Goal: Task Accomplishment & Management: Use online tool/utility

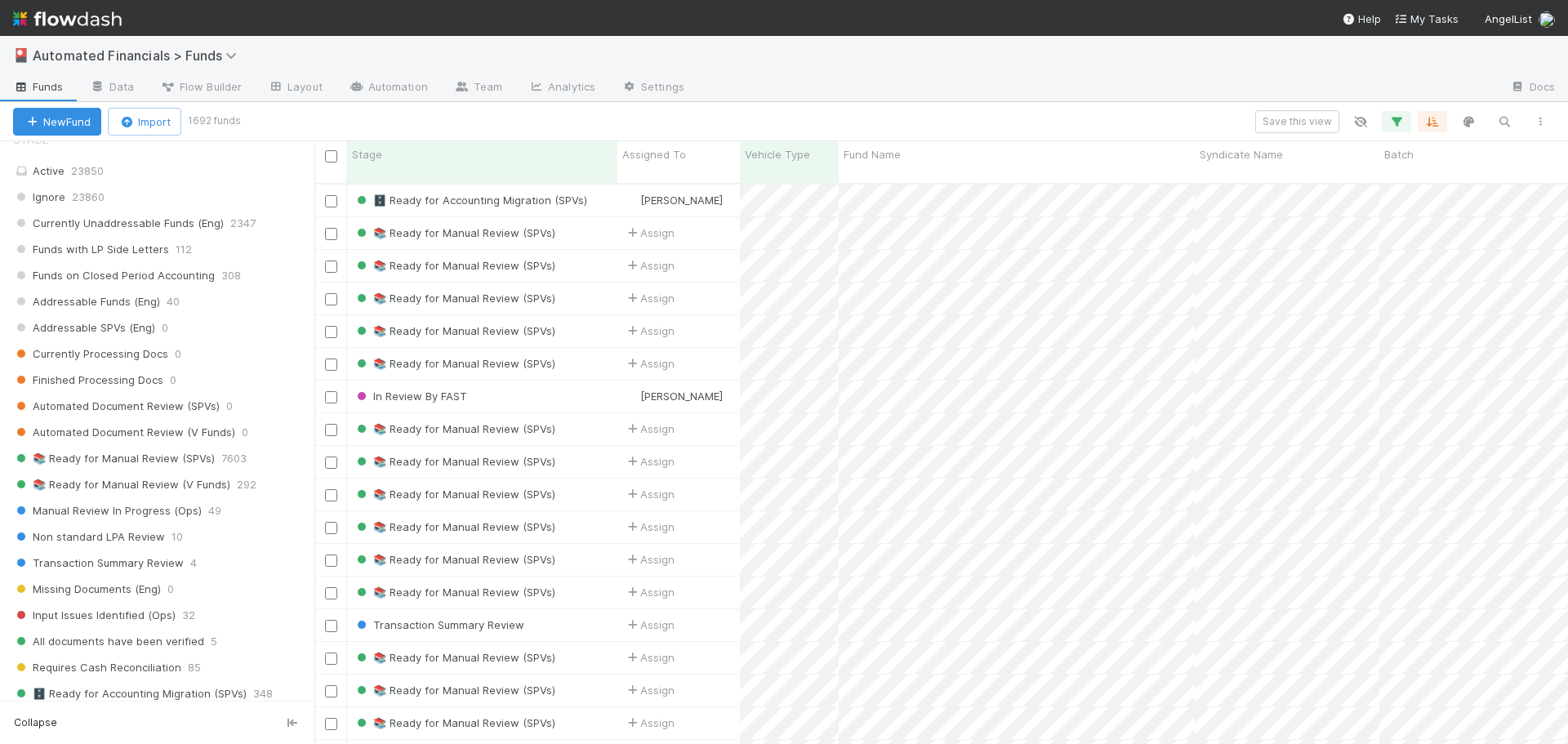
scroll to position [1389, 0]
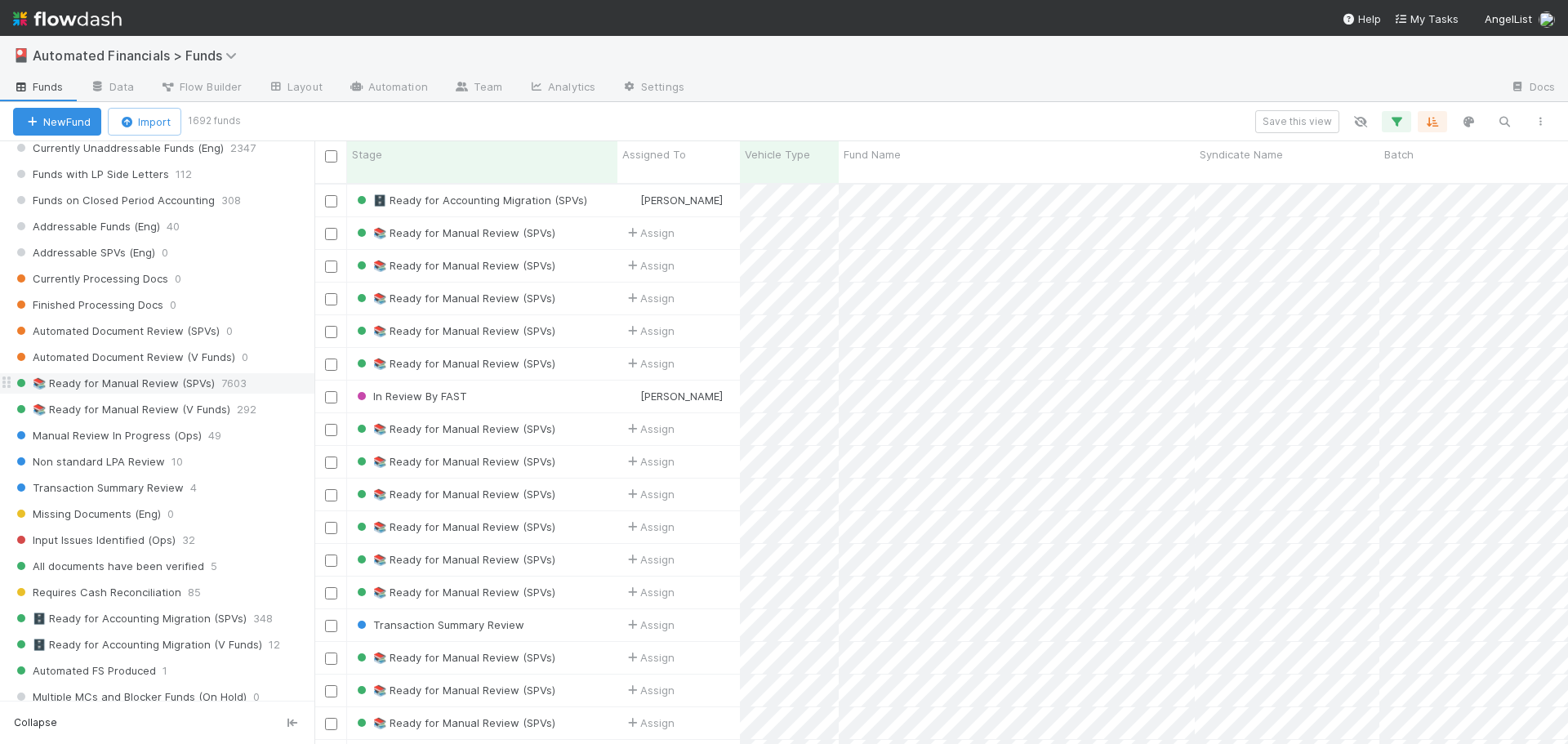
click at [164, 383] on span "📚 Ready for Manual Review (SPVs)" at bounding box center [114, 384] width 202 height 21
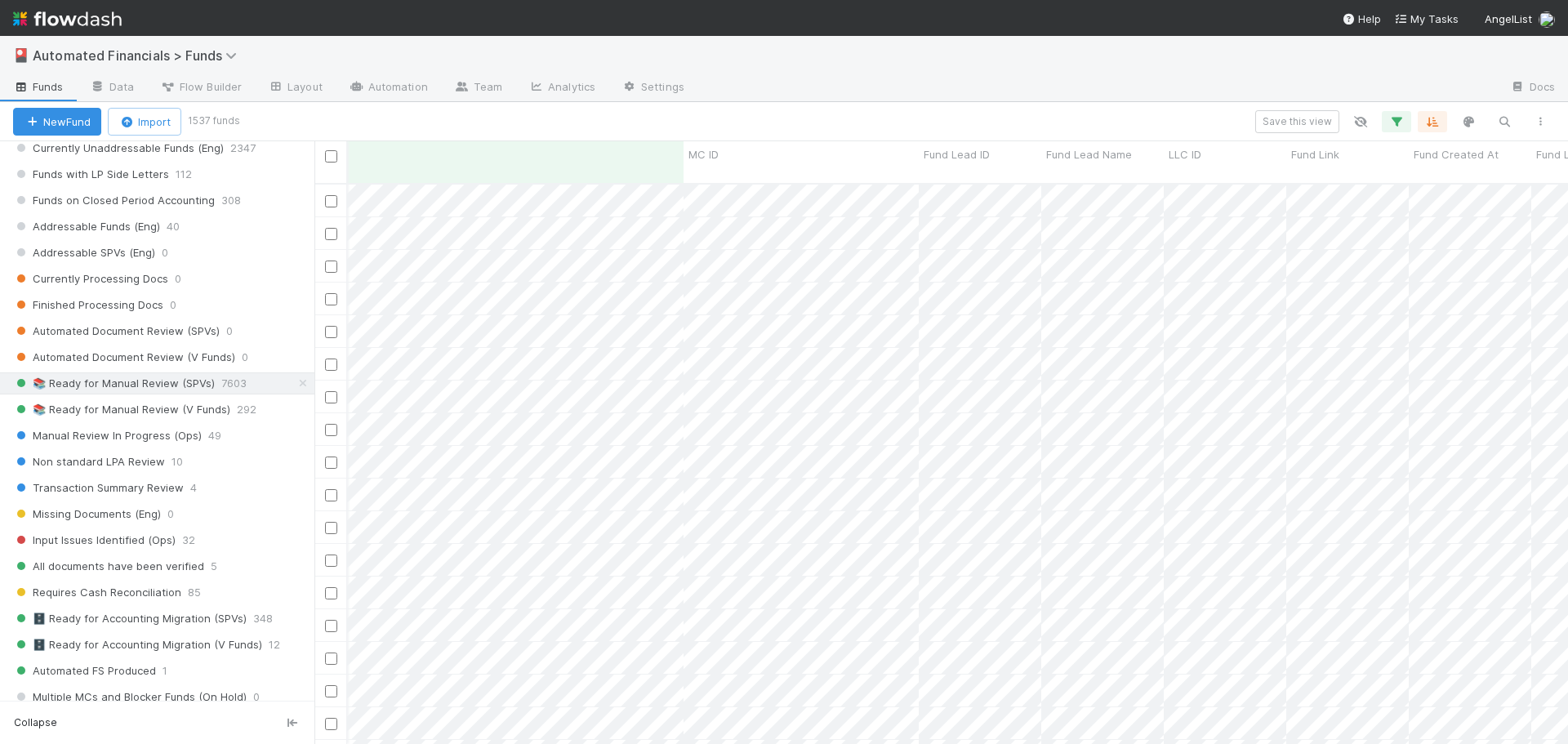
scroll to position [0, 2099]
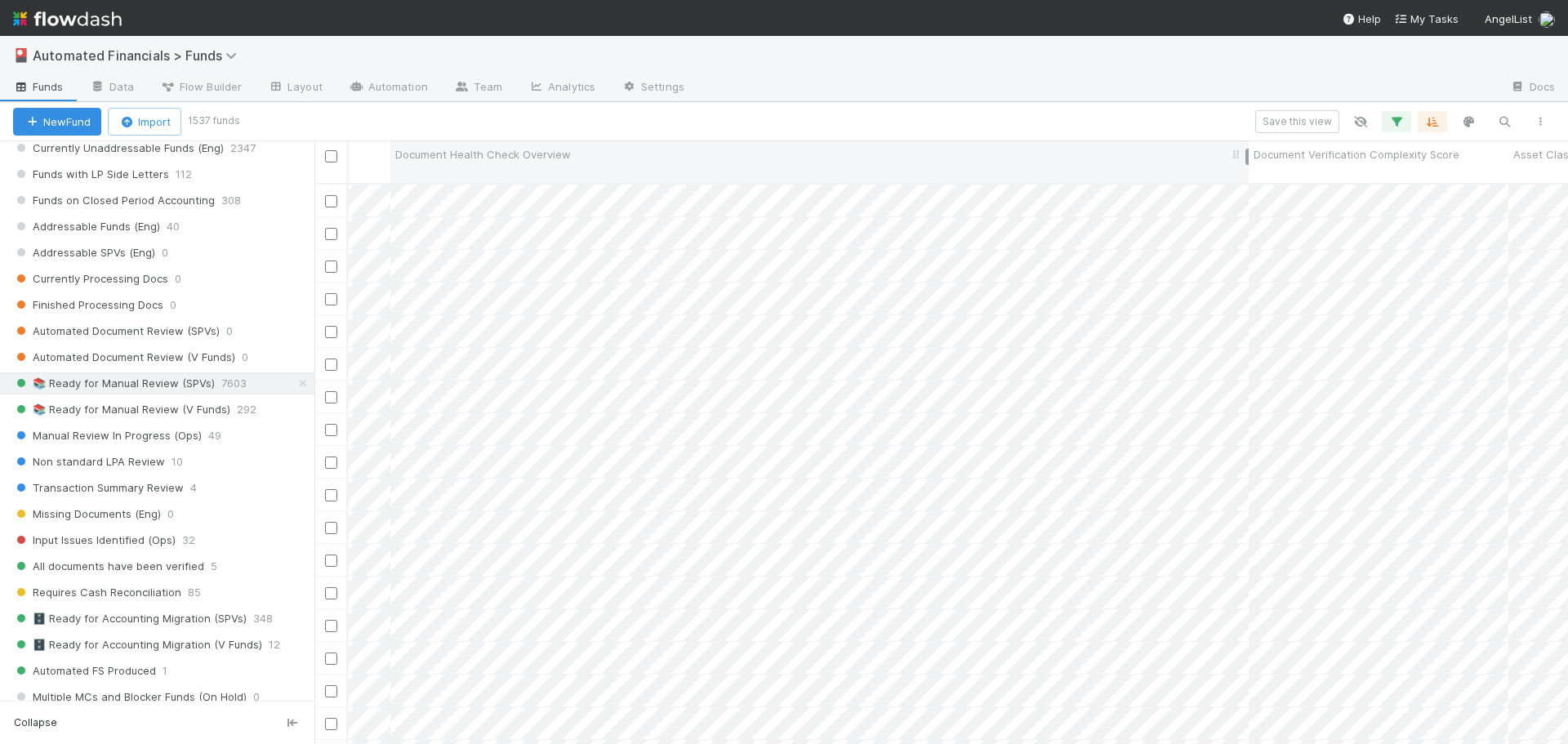
drag, startPoint x: 1103, startPoint y: 156, endPoint x: 1247, endPoint y: 160, distance: 144.1
click at [1247, 160] on div at bounding box center [1247, 157] width 3 height 17
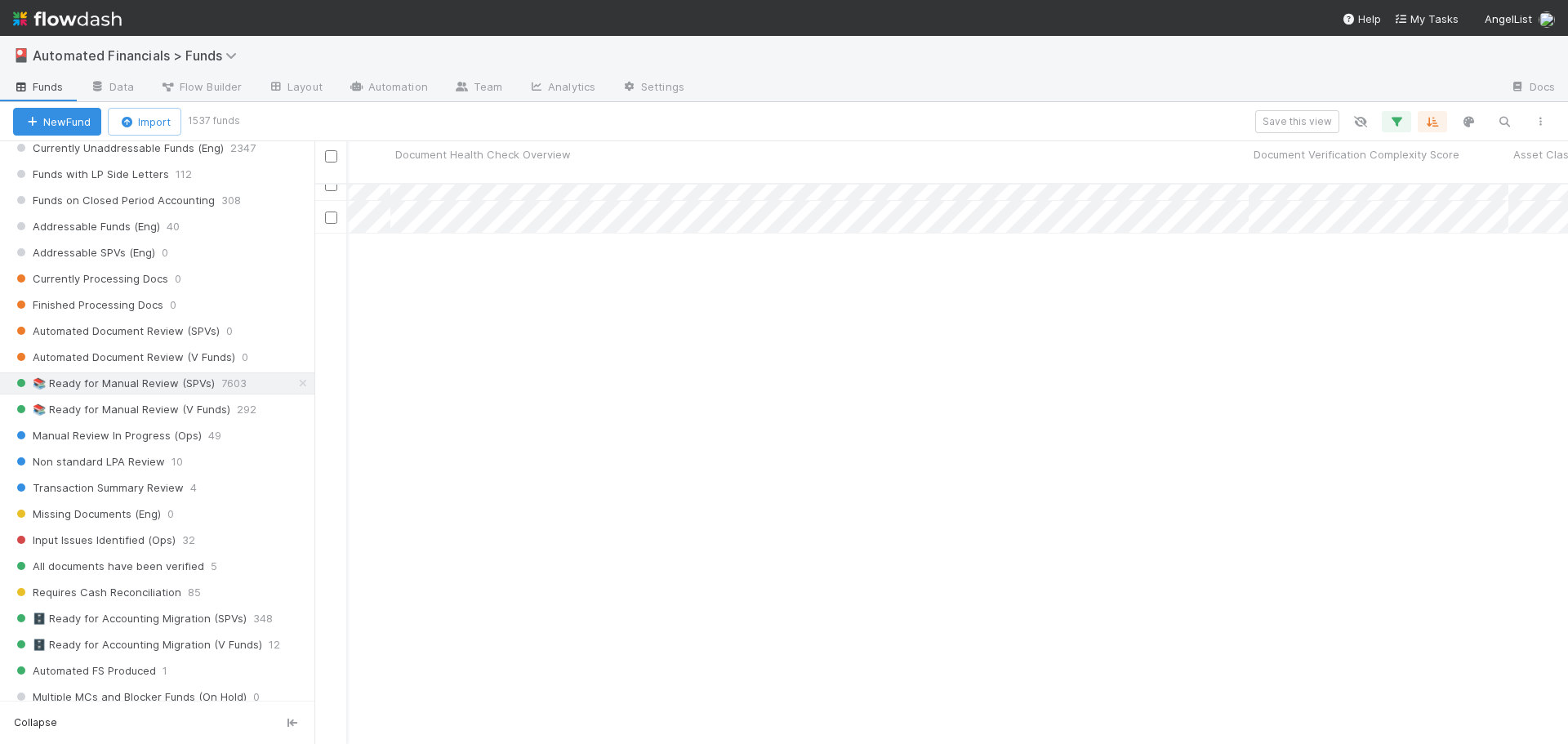
scroll to position [0, 6439]
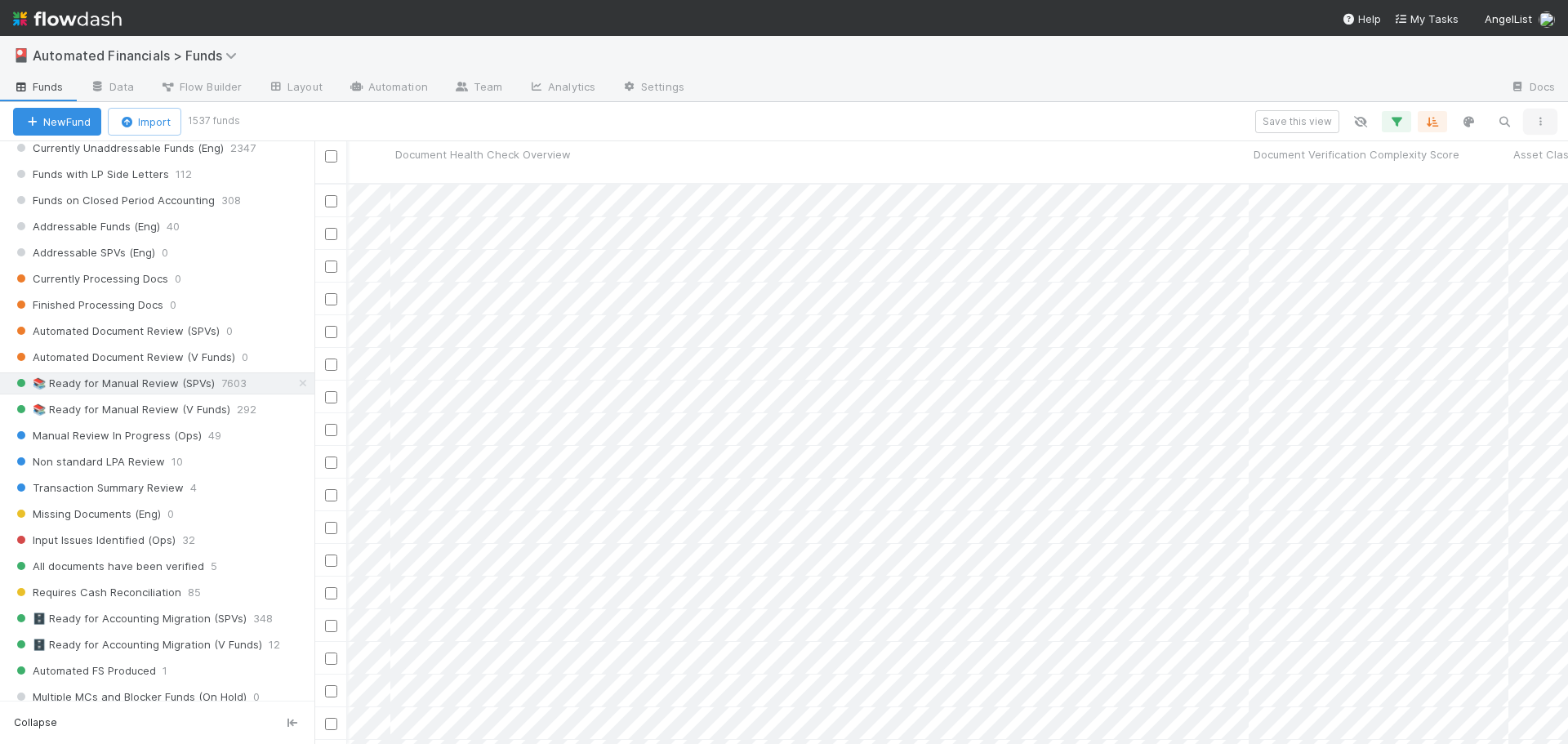
click at [1540, 121] on icon "button" at bounding box center [1540, 122] width 17 height 10
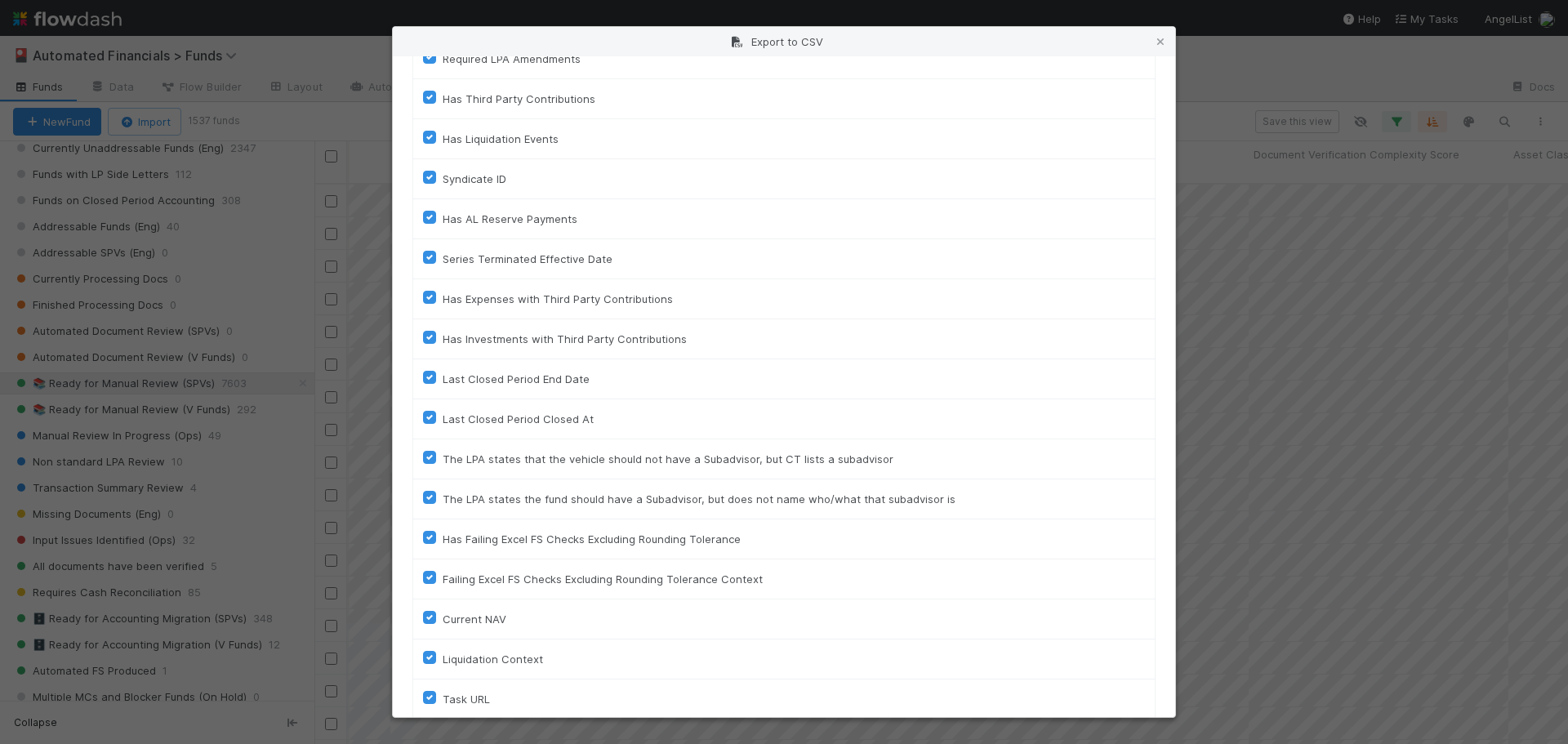
scroll to position [3651, 0]
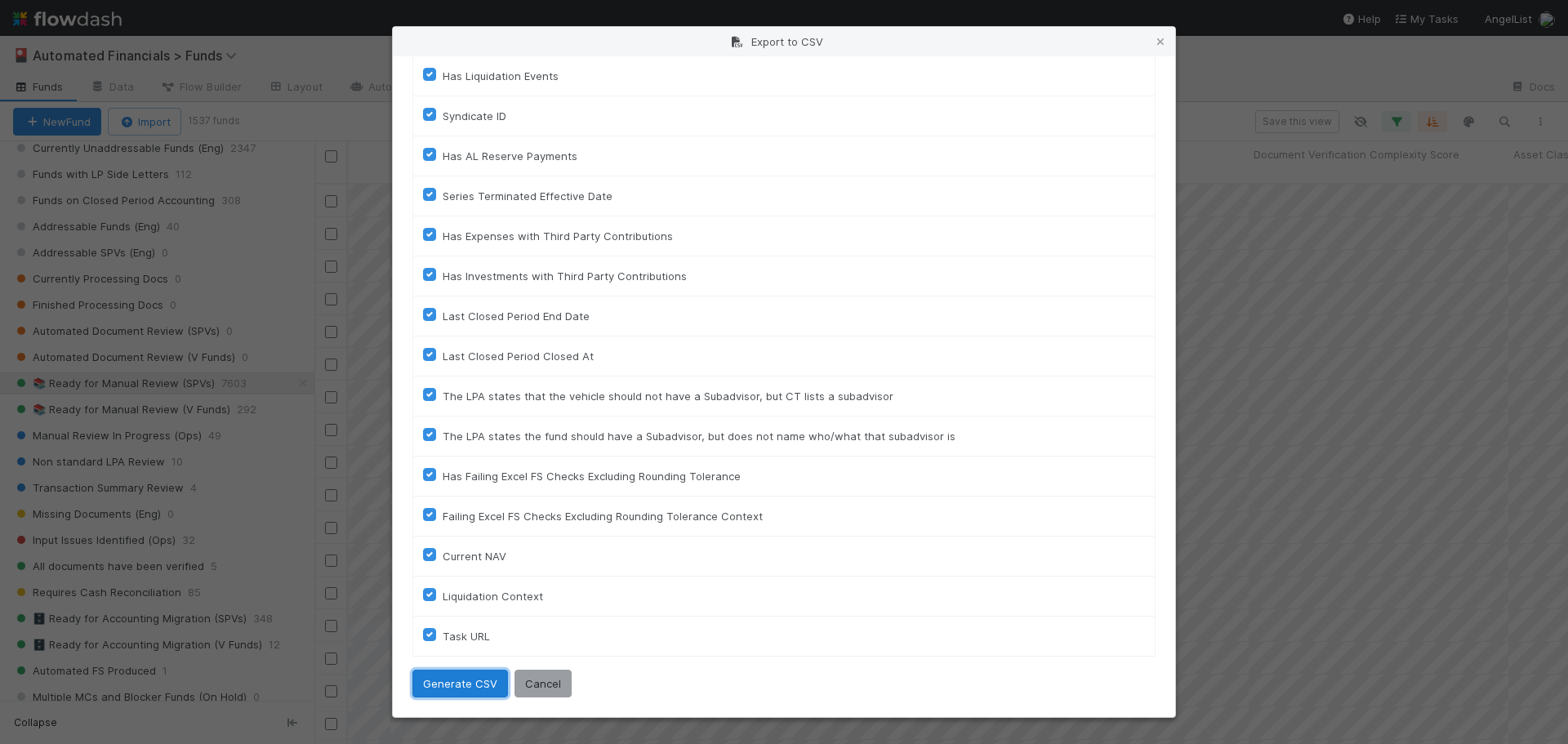
click at [473, 681] on button "Generate CSV" at bounding box center [460, 684] width 96 height 28
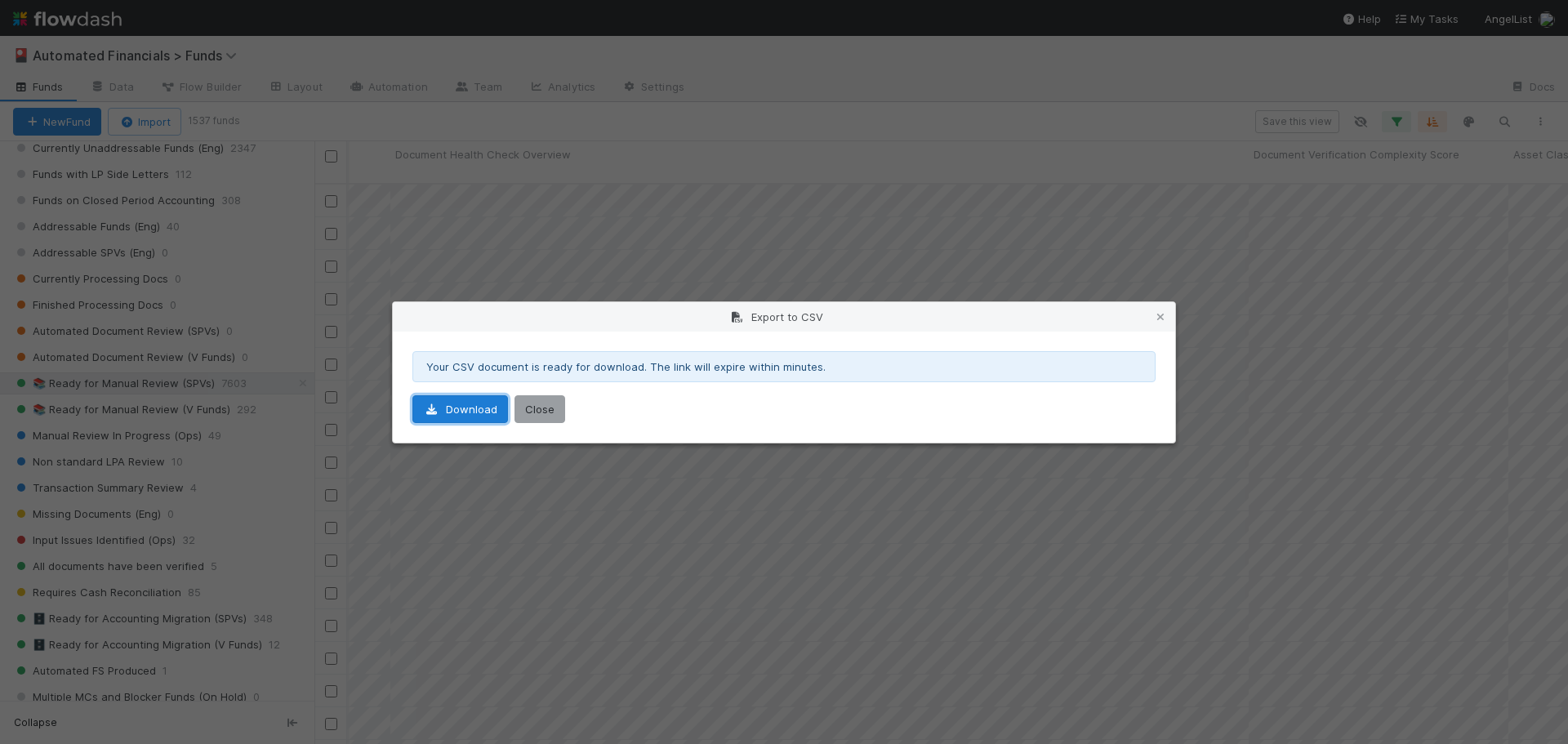
click at [468, 416] on link "Download" at bounding box center [460, 409] width 96 height 28
click at [541, 410] on button "Close" at bounding box center [539, 409] width 50 height 28
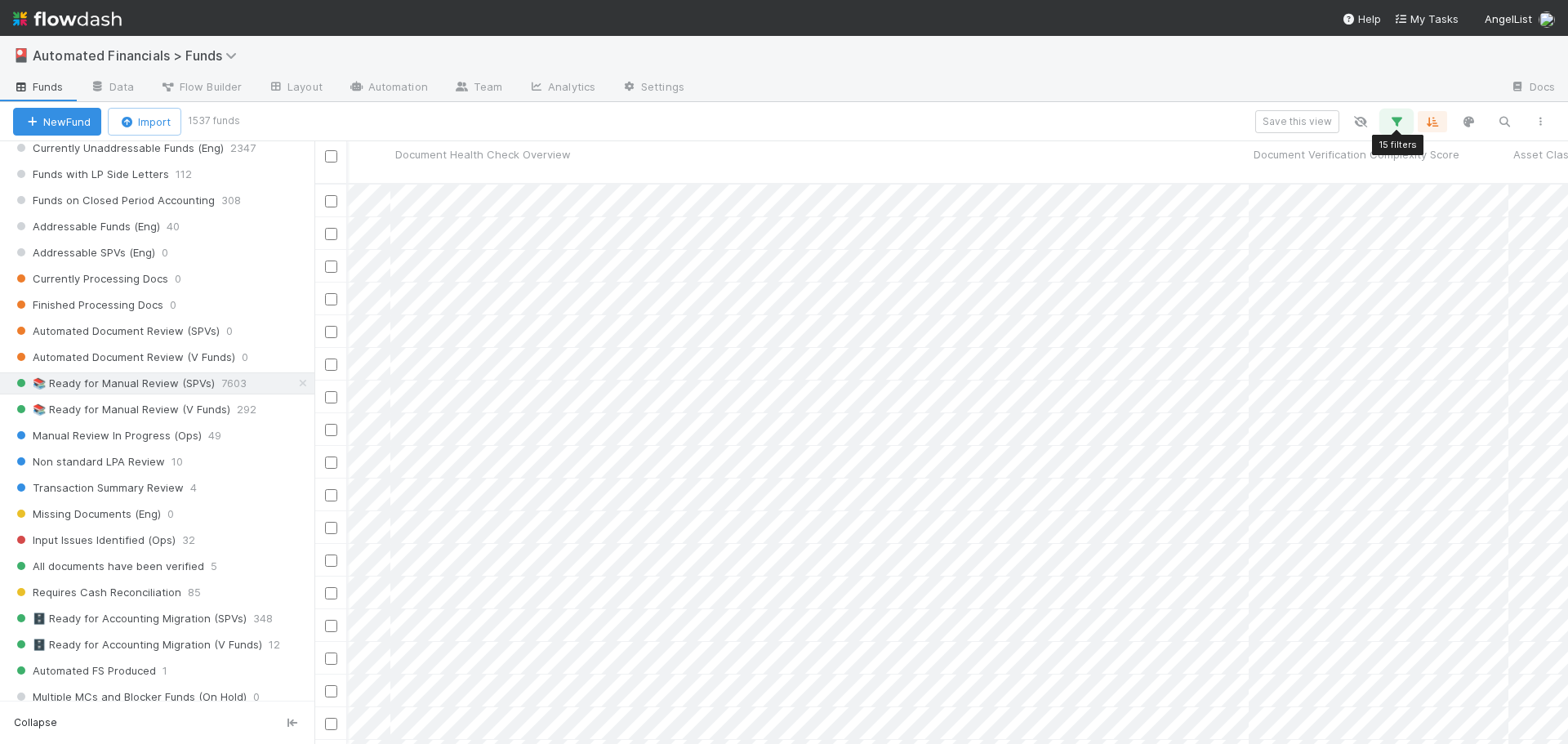
click at [1397, 114] on icon "button" at bounding box center [1396, 122] width 17 height 15
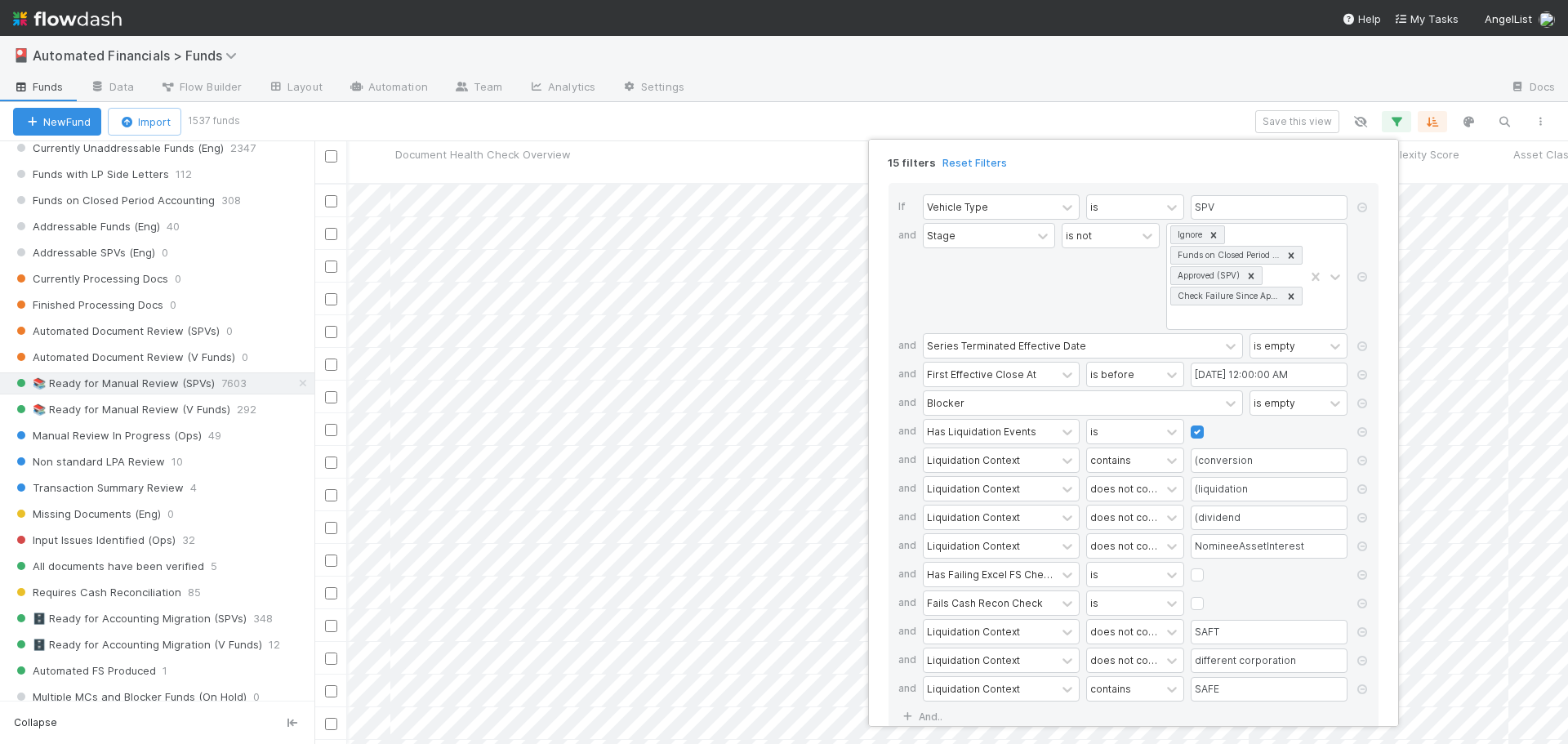
drag, startPoint x: 1086, startPoint y: 116, endPoint x: 933, endPoint y: 136, distance: 154.3
click at [1087, 116] on div "15 filters Reset Filters If Vehicle Type is SPV and Stage is not Ignore Funds o…" at bounding box center [784, 372] width 1568 height 744
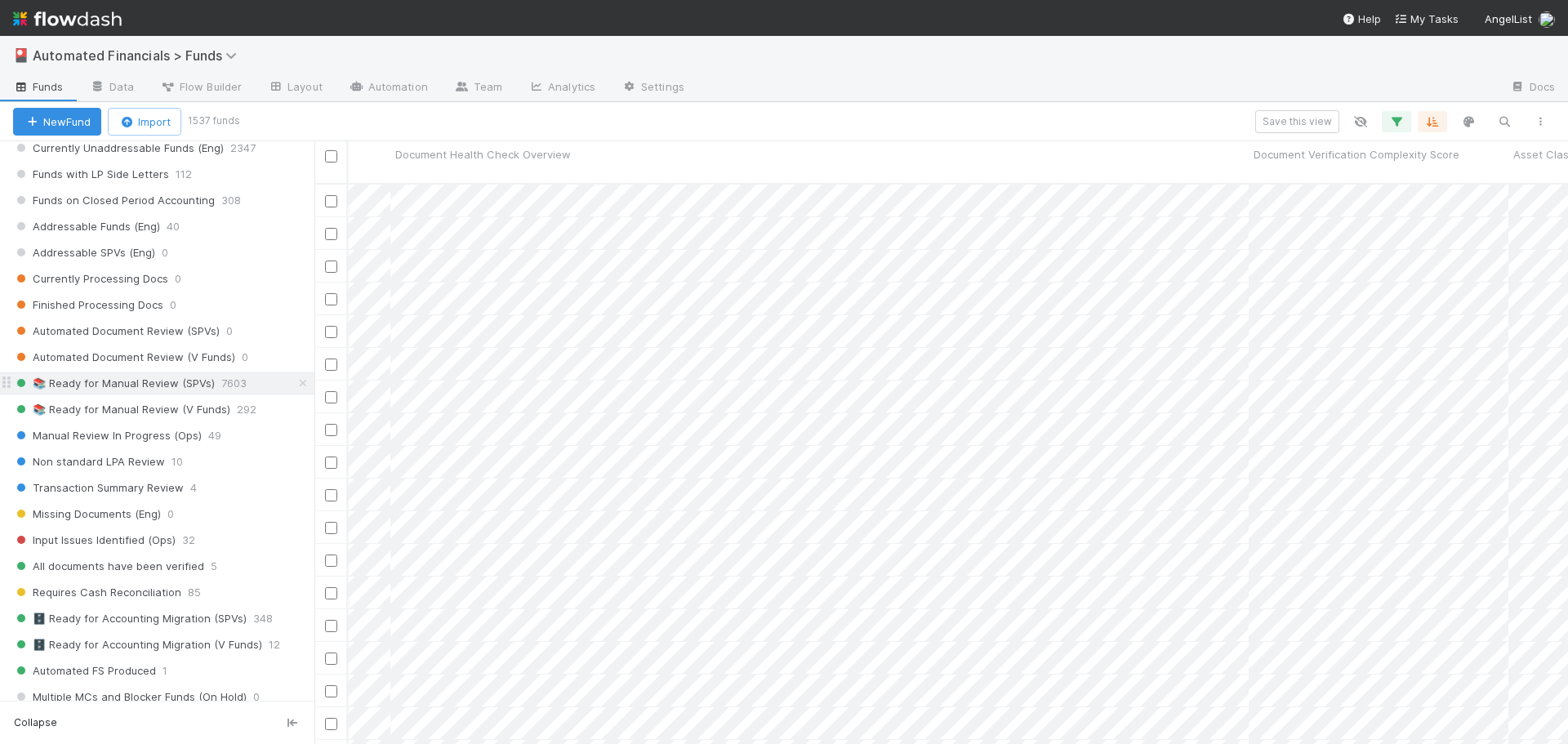
click at [149, 385] on span "📚 Ready for Manual Review (SPVs)" at bounding box center [114, 384] width 202 height 21
click at [1403, 120] on icon "button" at bounding box center [1396, 122] width 17 height 15
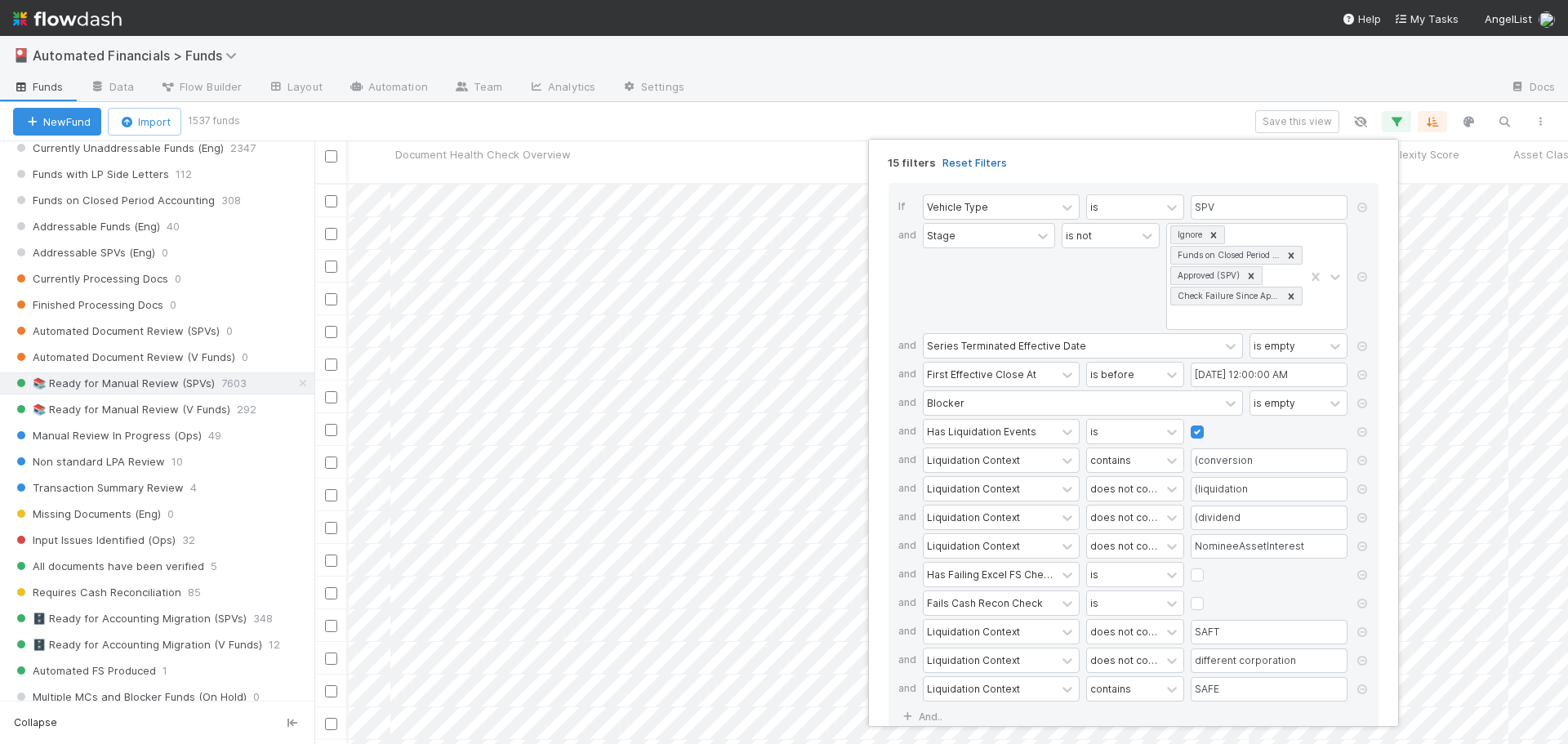
click at [954, 161] on link "Reset Filters" at bounding box center [975, 163] width 64 height 14
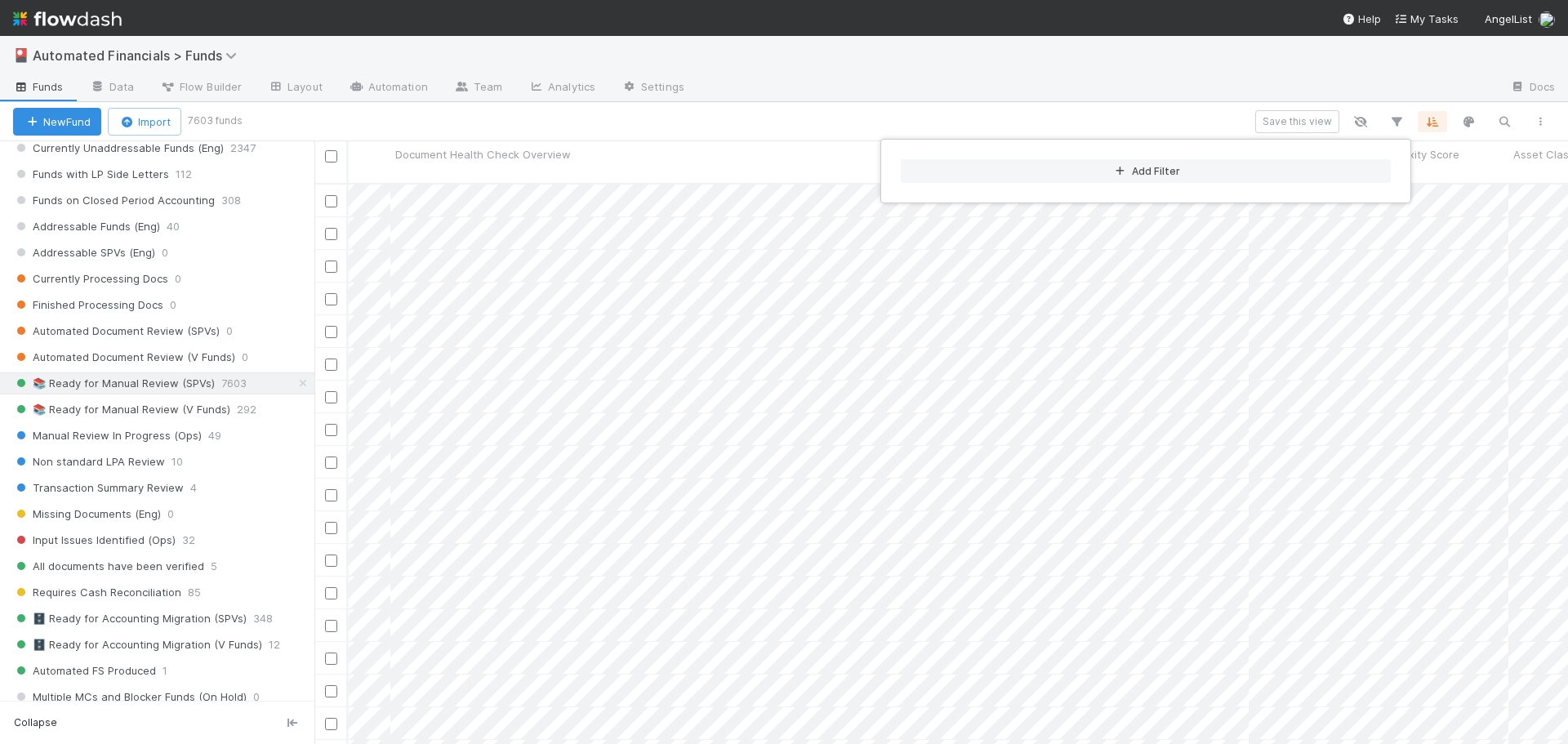
scroll to position [562, 1241]
click at [1544, 129] on div "Add Filter" at bounding box center [784, 372] width 1568 height 744
click at [1117, 112] on div "Add Filter" at bounding box center [784, 372] width 1568 height 744
click at [1538, 122] on icon "button" at bounding box center [1540, 122] width 17 height 10
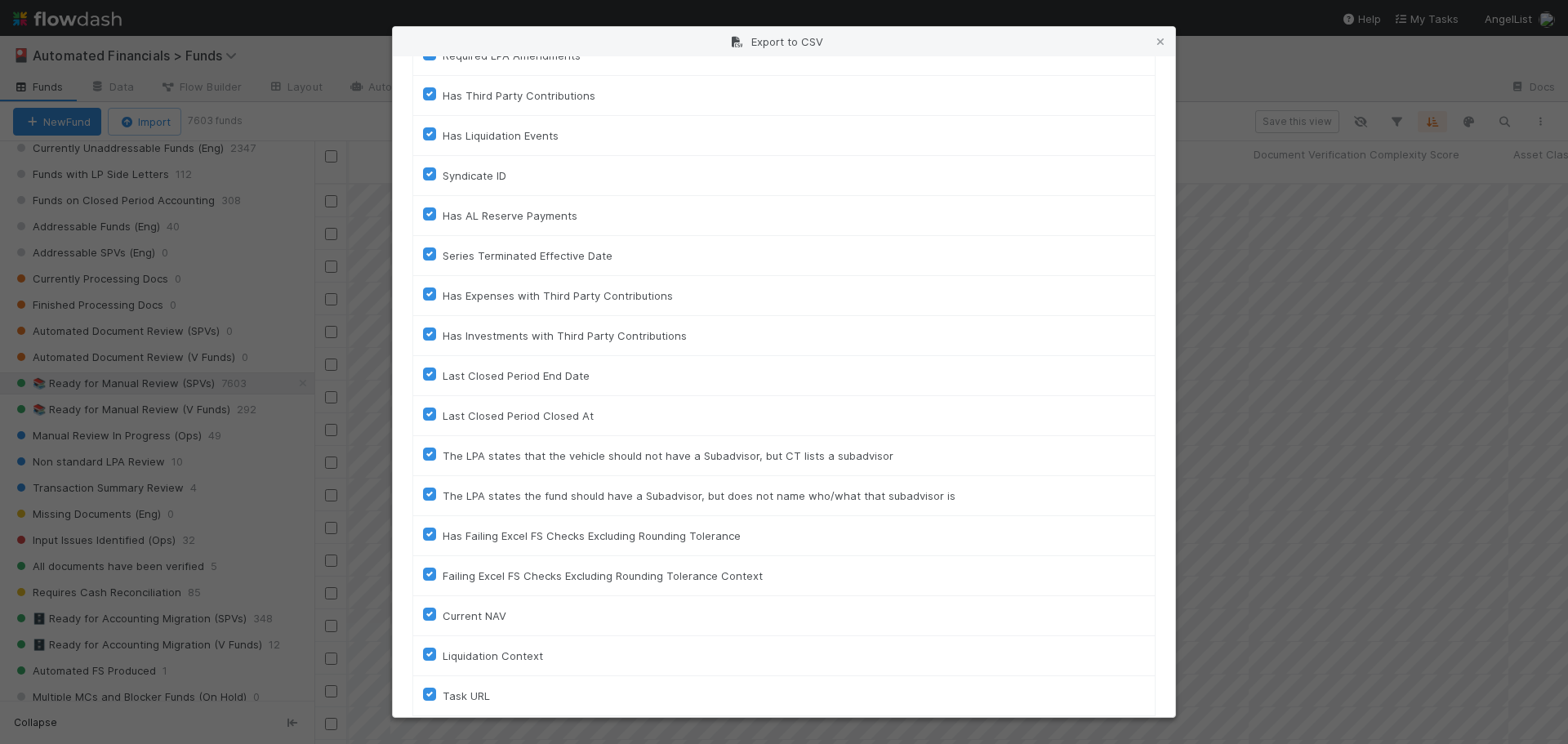
scroll to position [3651, 0]
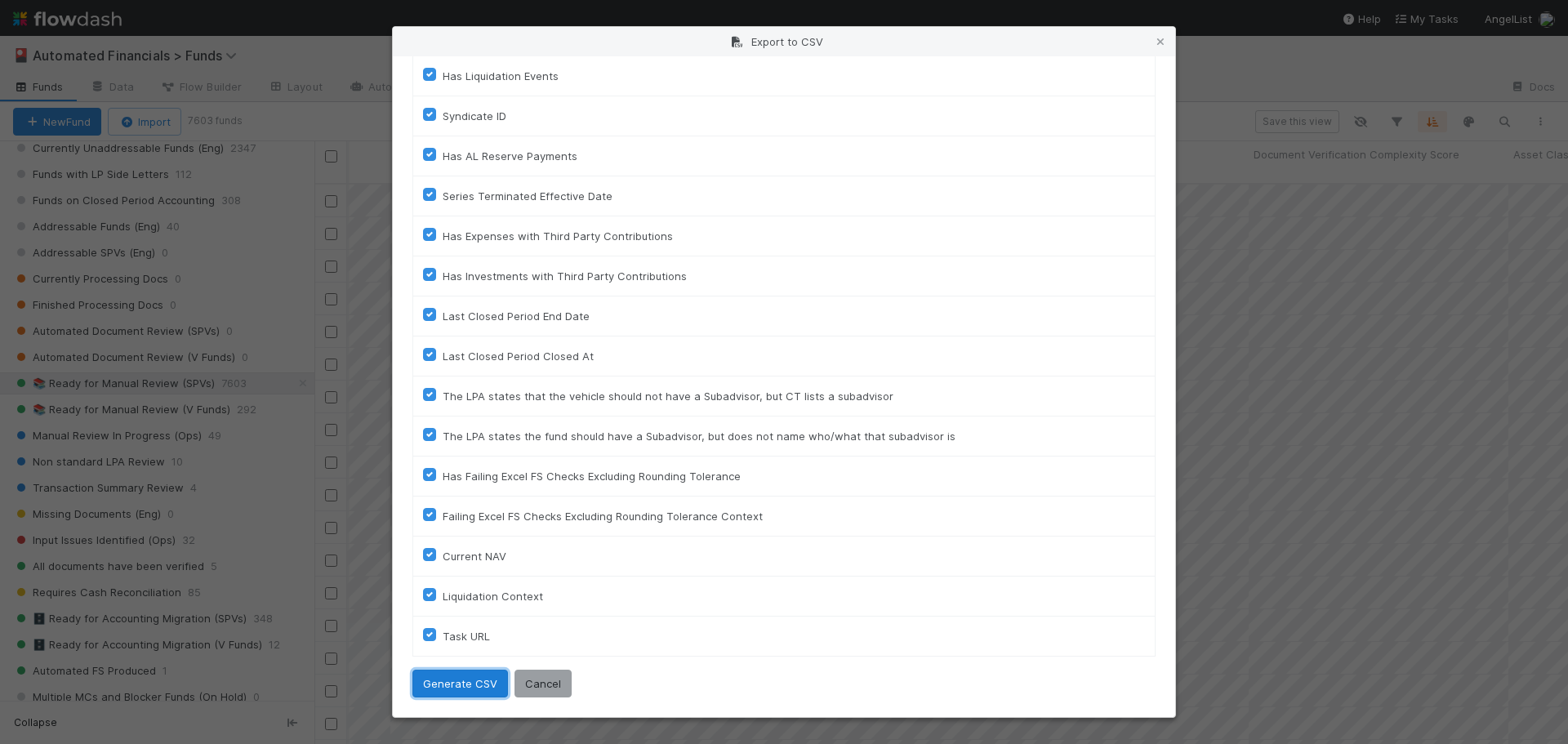
click at [478, 690] on button "Generate CSV" at bounding box center [460, 684] width 96 height 28
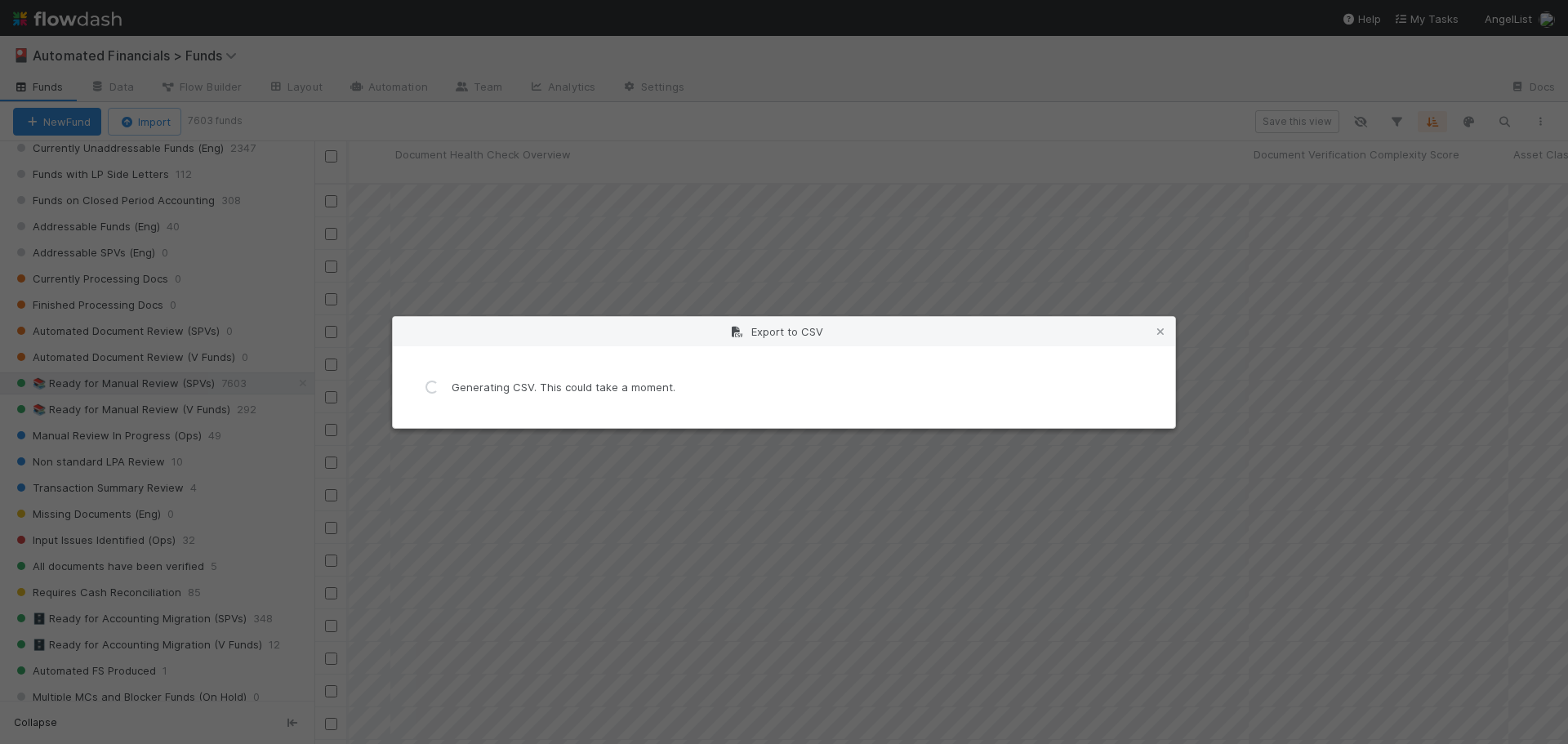
scroll to position [0, 0]
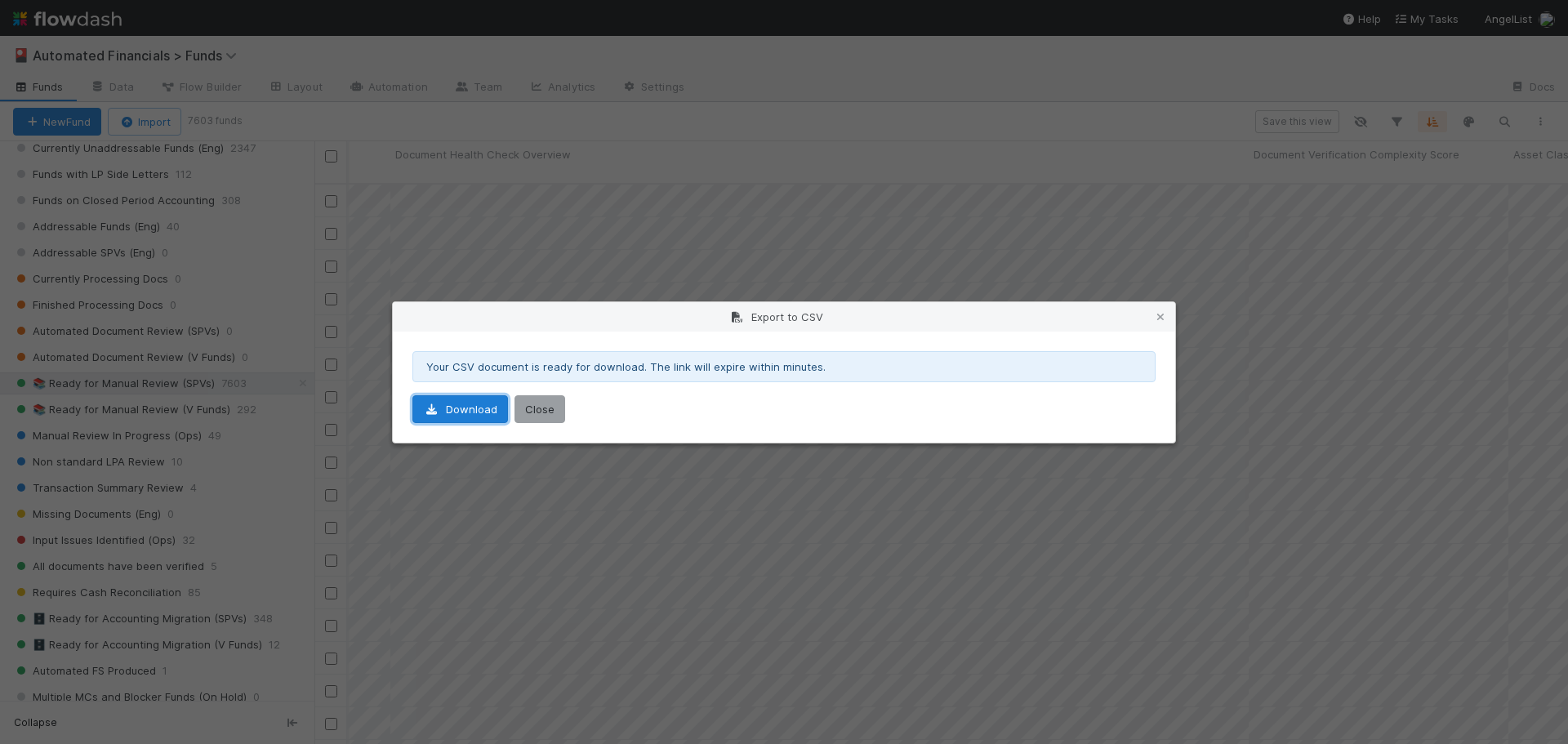
click at [456, 408] on link "Download" at bounding box center [460, 409] width 96 height 28
click at [552, 413] on button "Close" at bounding box center [539, 409] width 50 height 28
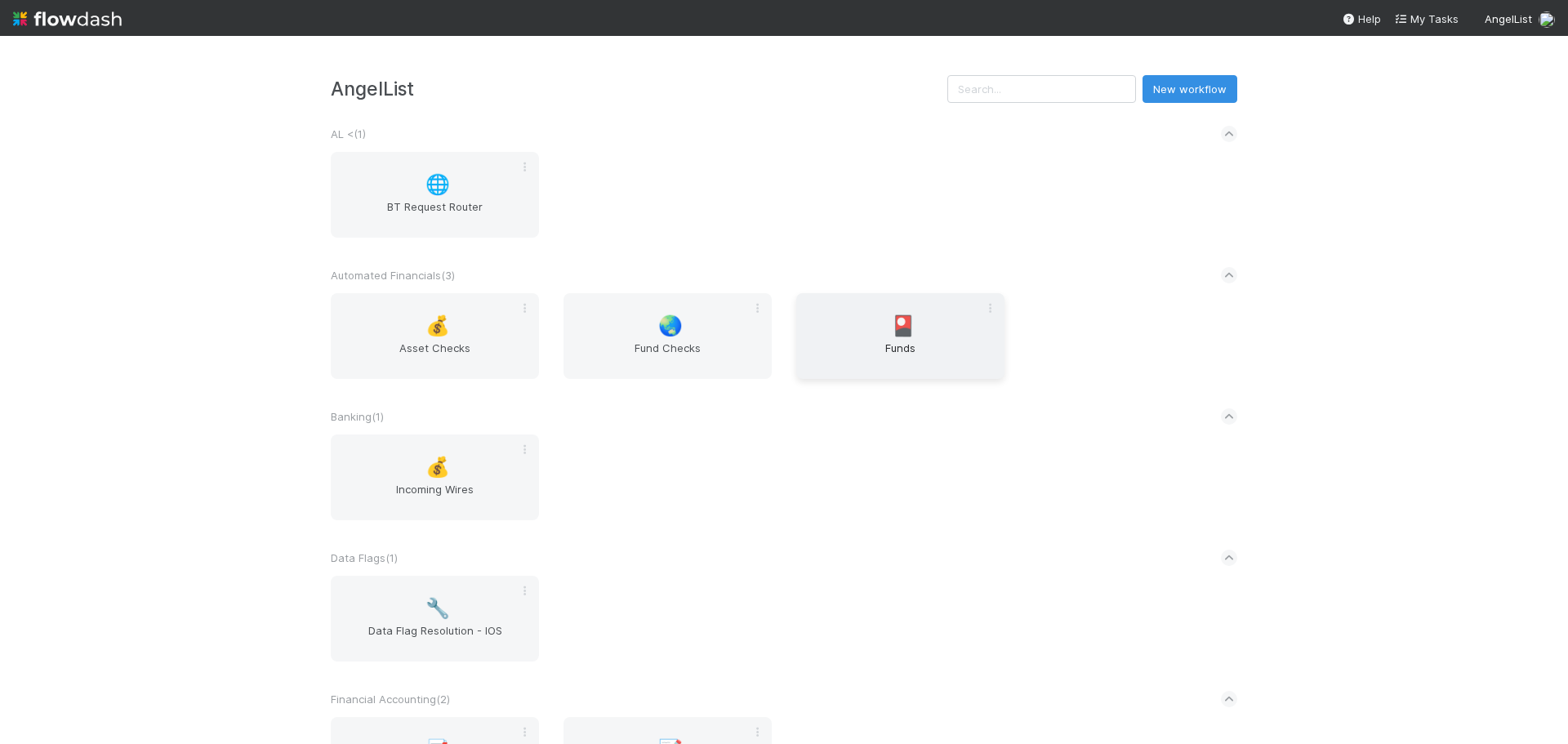
click at [891, 323] on span "🎴" at bounding box center [903, 327] width 25 height 21
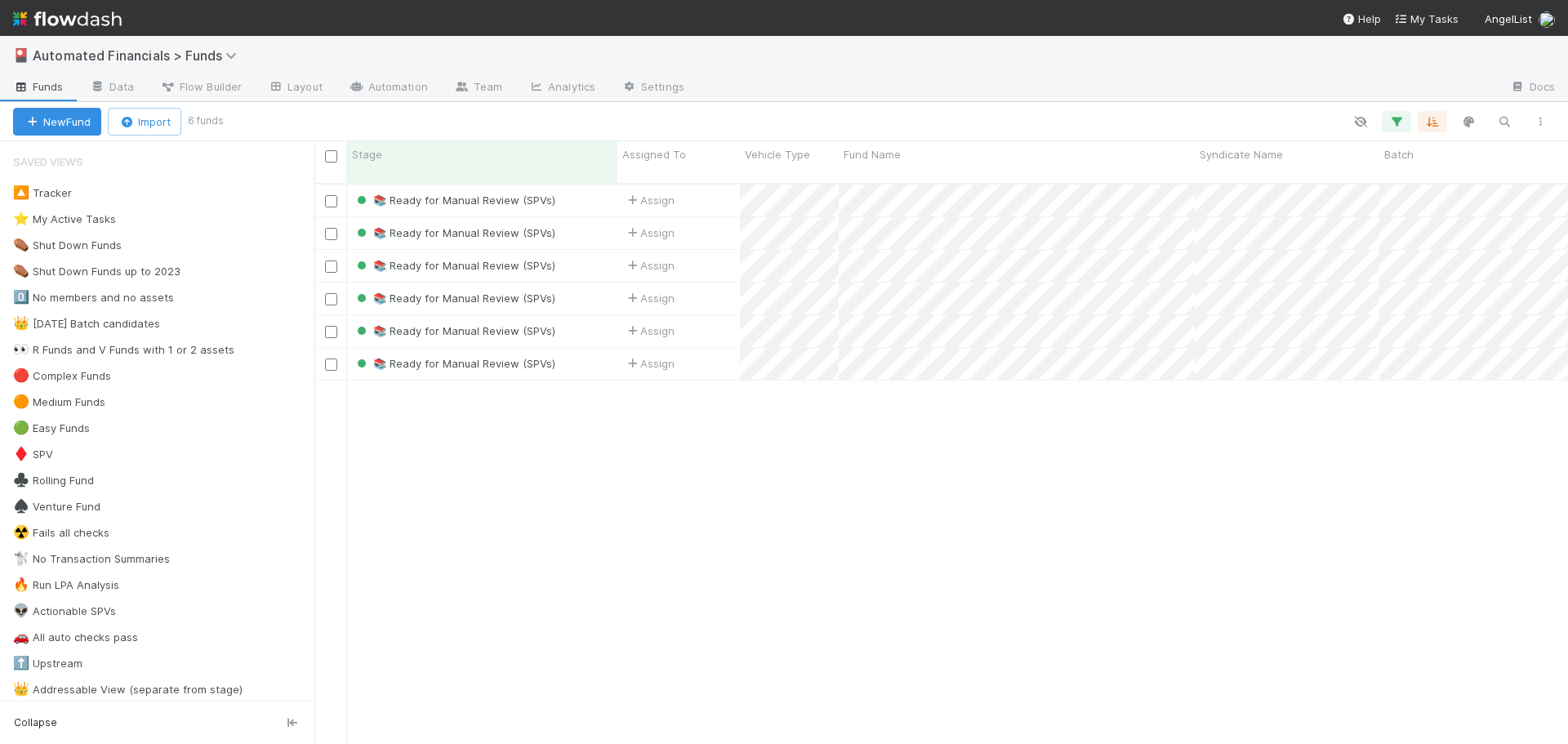
scroll to position [562, 1241]
click at [1396, 121] on icon "button" at bounding box center [1396, 122] width 17 height 15
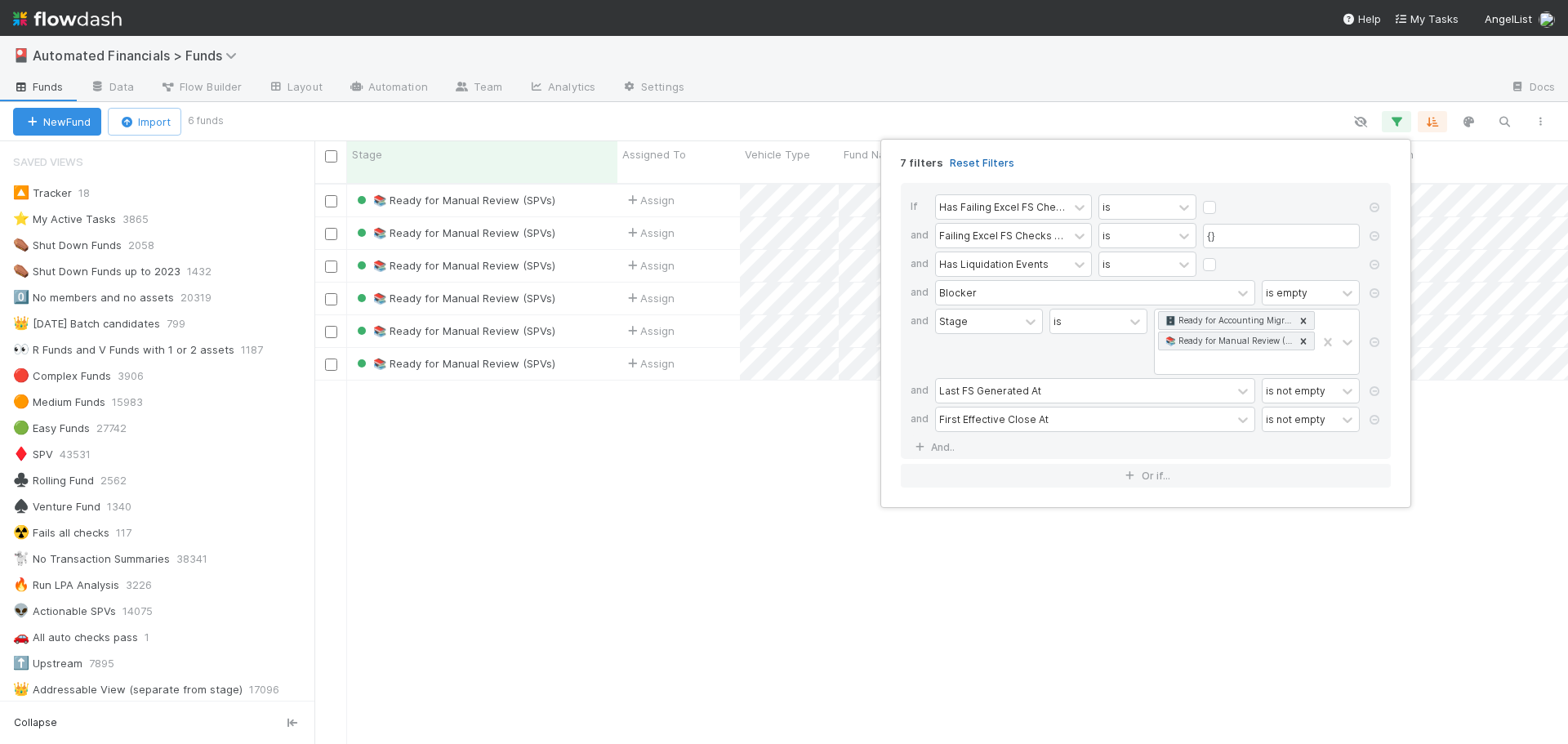
click at [968, 164] on link "Reset Filters" at bounding box center [982, 163] width 64 height 14
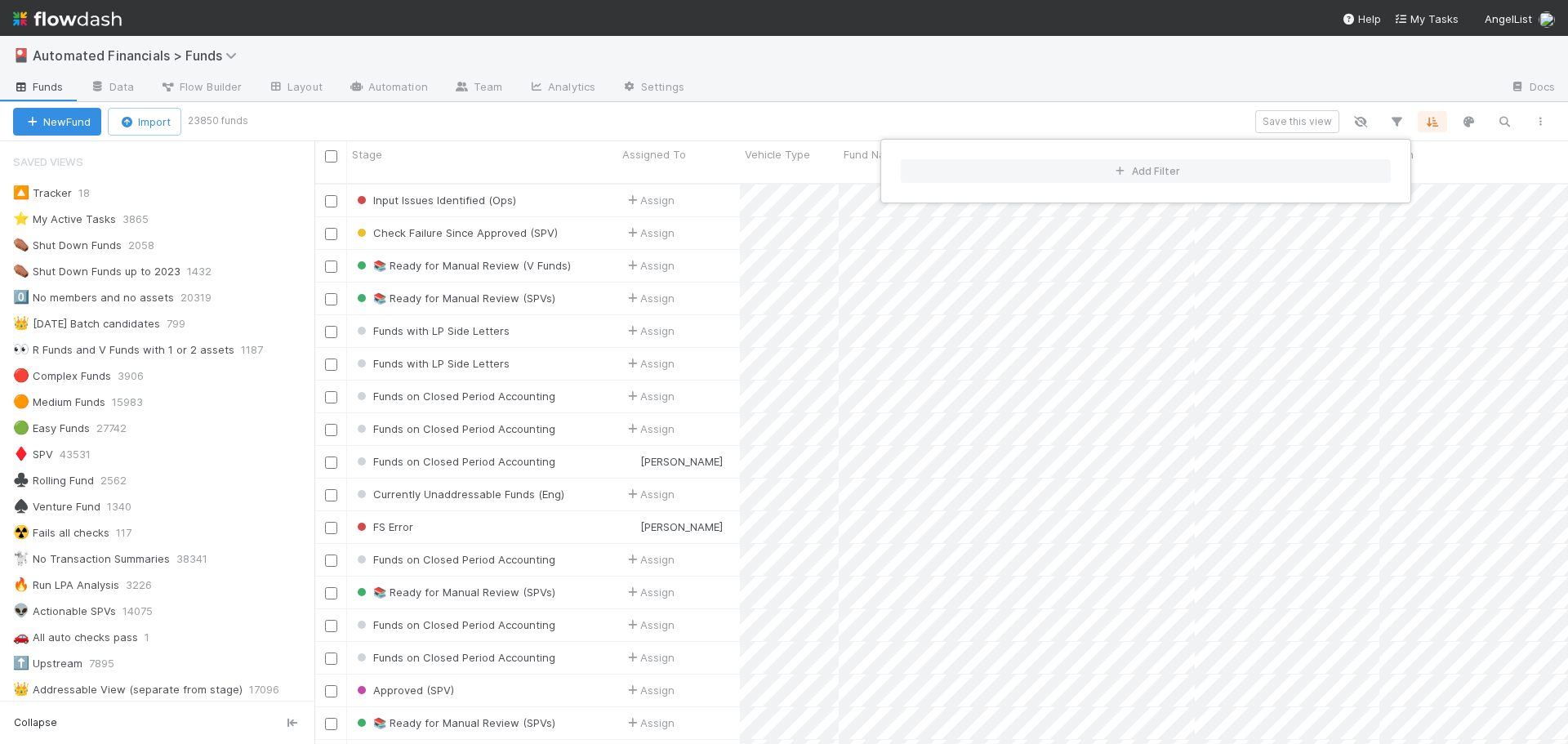
scroll to position [562, 1241]
click at [1499, 123] on div "Add Filter" at bounding box center [784, 372] width 1568 height 744
click at [1504, 122] on div "Add Filter" at bounding box center [784, 372] width 1568 height 744
click at [1504, 122] on icon "button" at bounding box center [1504, 122] width 17 height 15
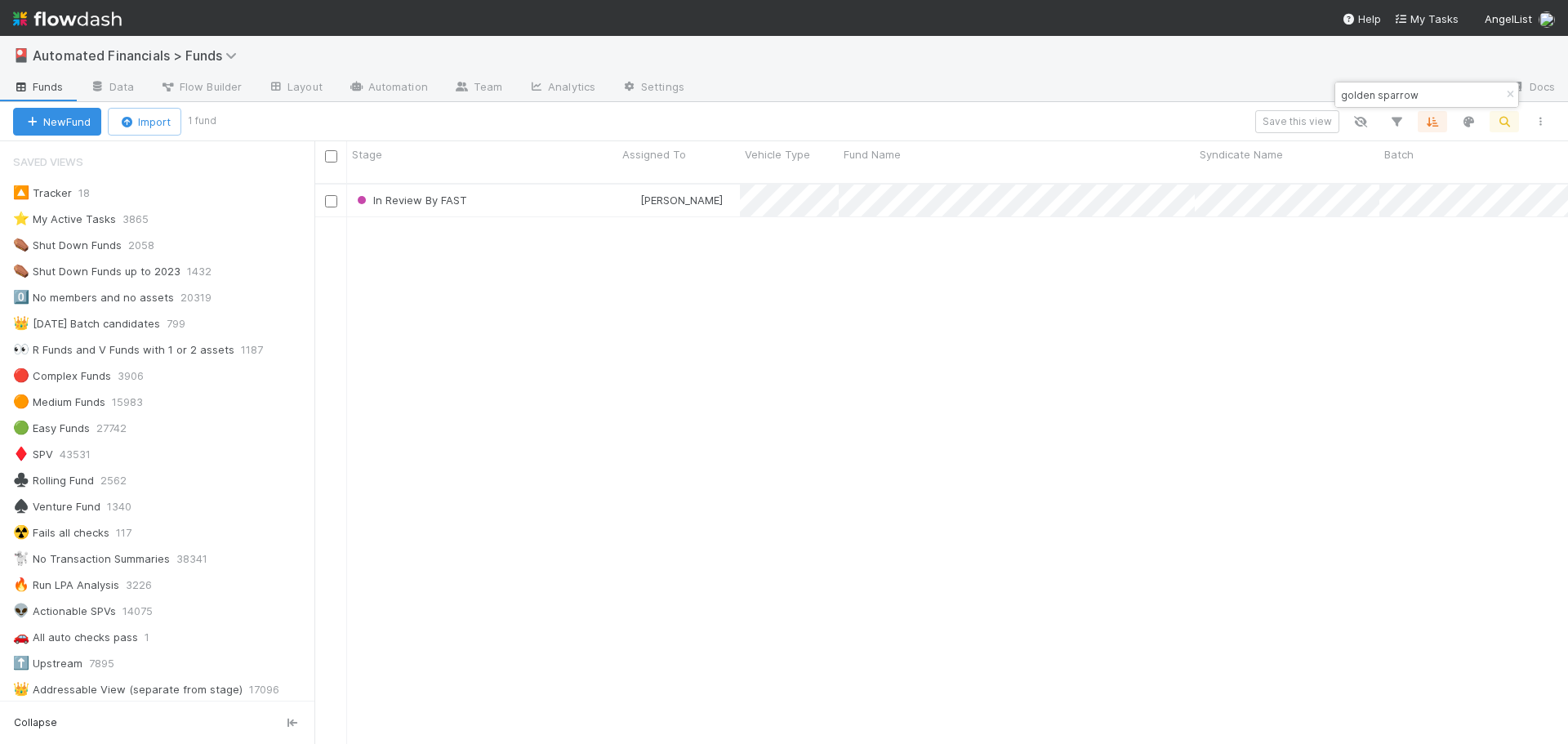
type input "golden sparrow"
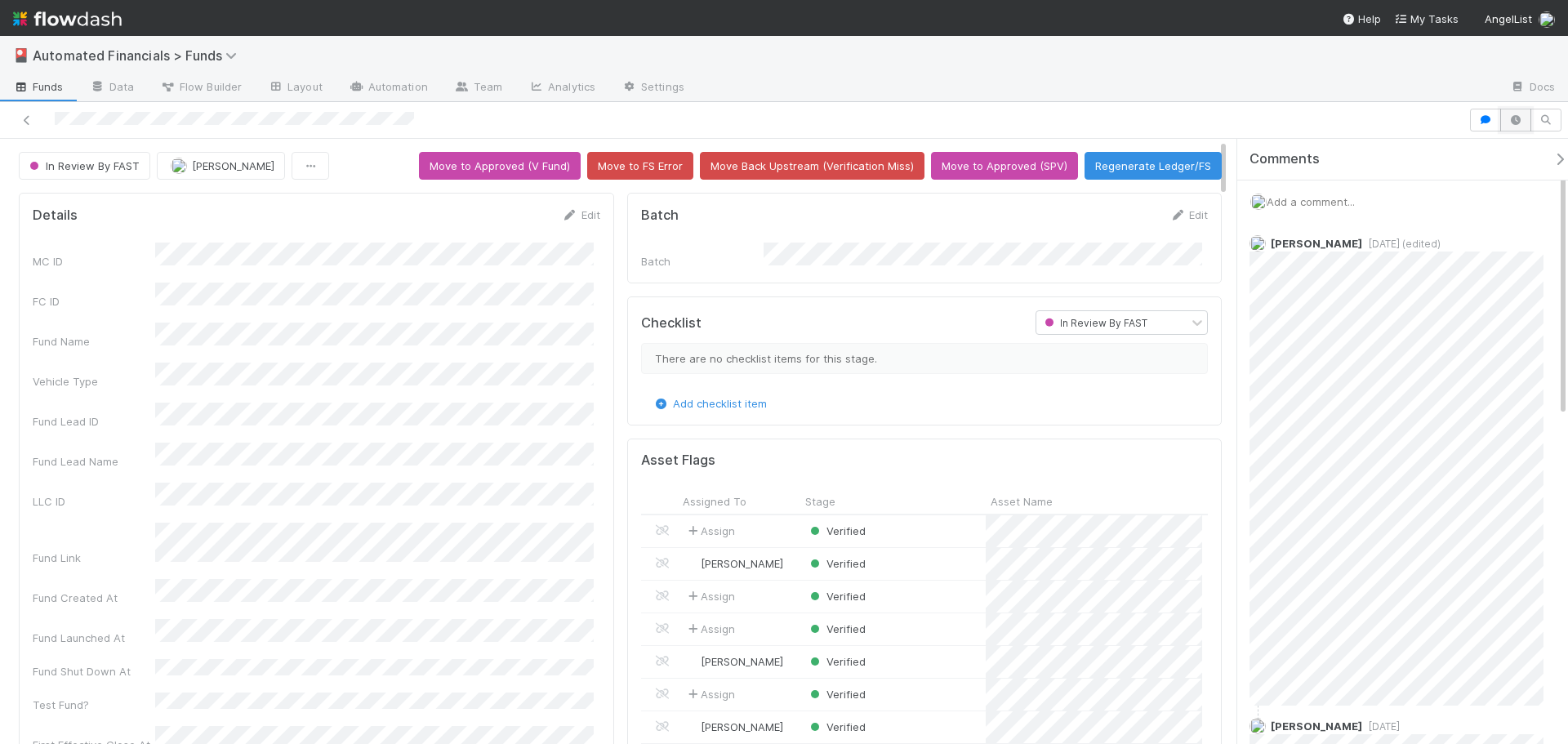
click at [1516, 119] on icon "button" at bounding box center [1516, 120] width 17 height 10
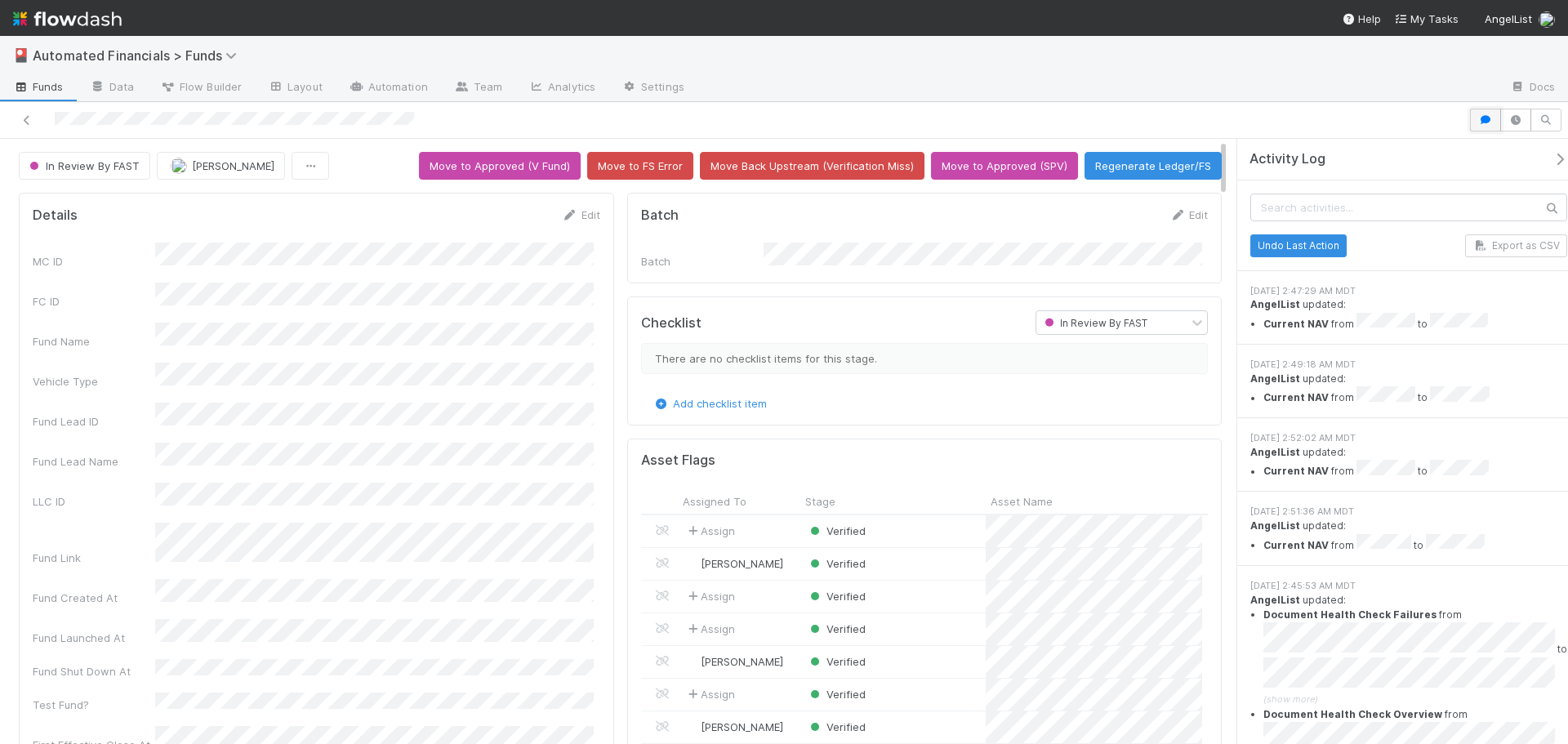
click at [1487, 122] on icon "button" at bounding box center [1485, 120] width 17 height 10
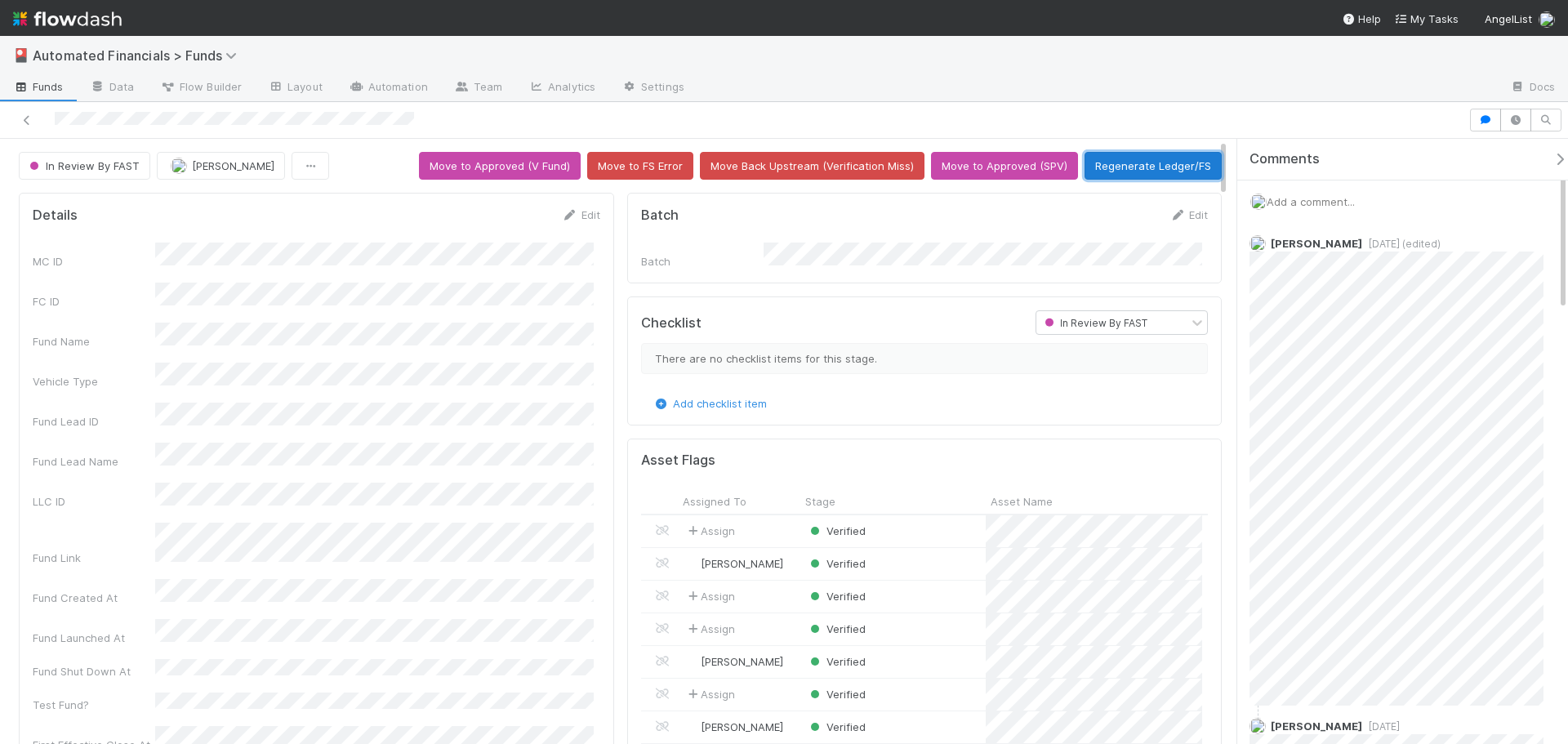
click at [1114, 165] on button "Regenerate Ledger/FS" at bounding box center [1153, 166] width 137 height 28
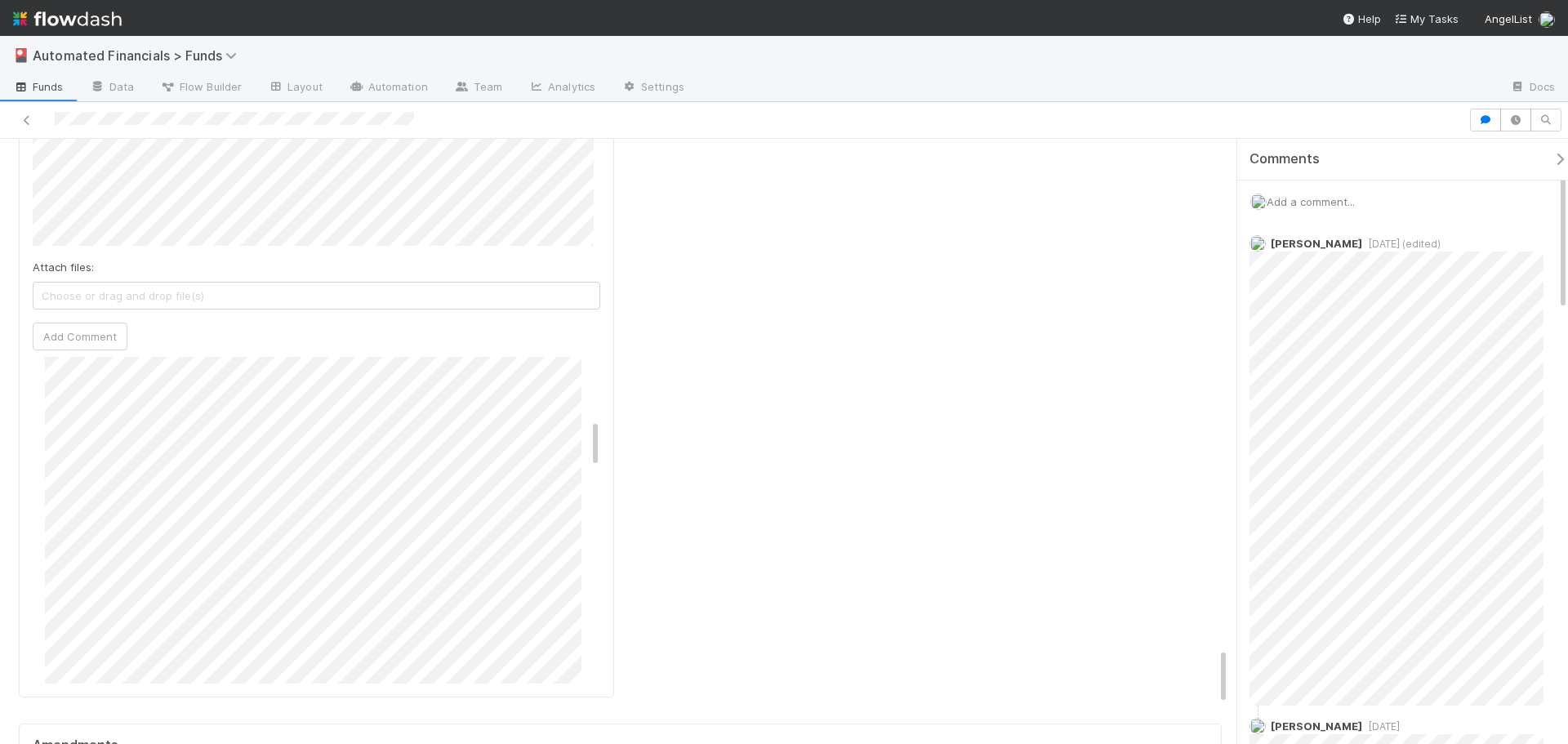
scroll to position [5325, 0]
click at [1513, 122] on icon "button" at bounding box center [1516, 120] width 17 height 10
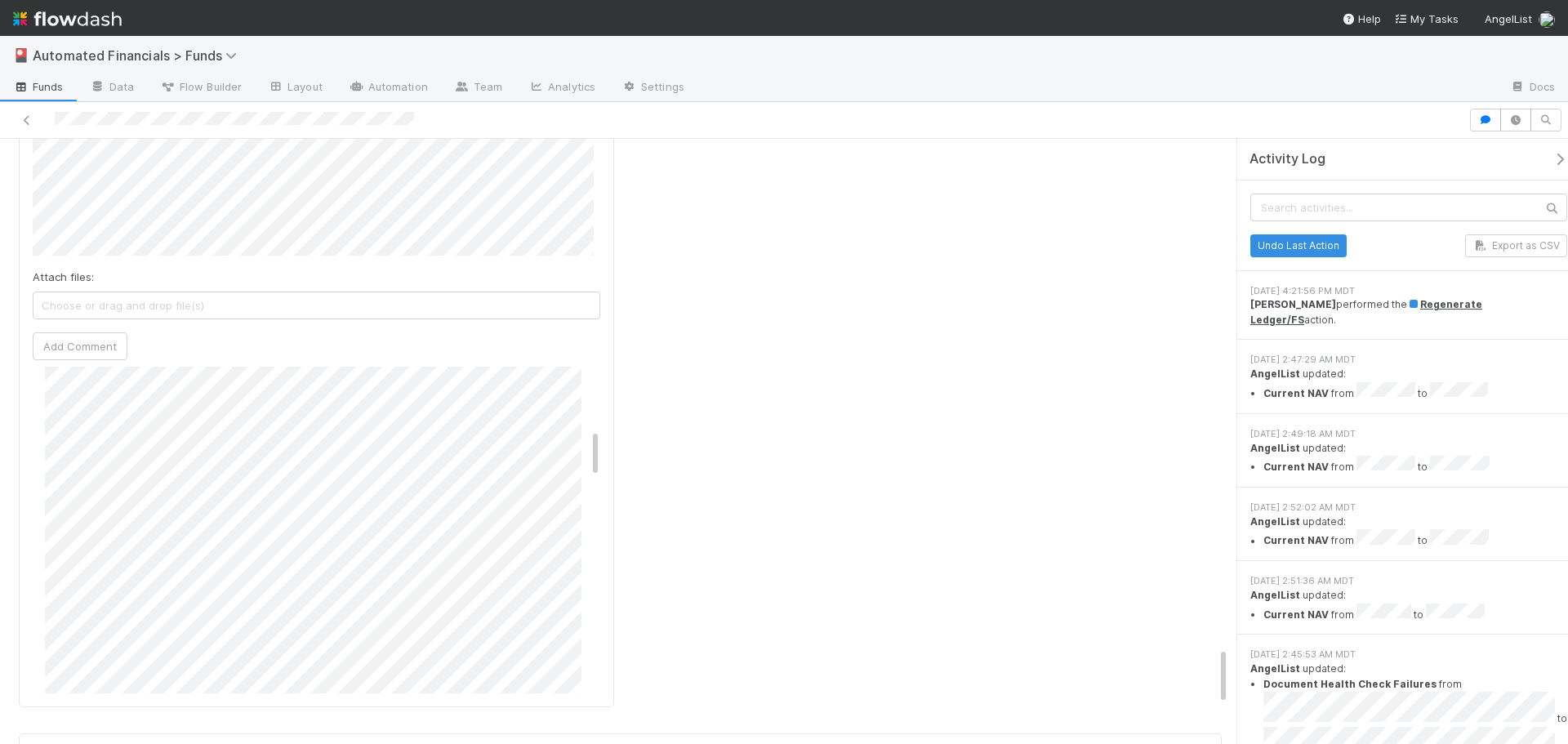
click at [535, 130] on div at bounding box center [734, 120] width 1455 height 23
